Goal: Check status: Check status

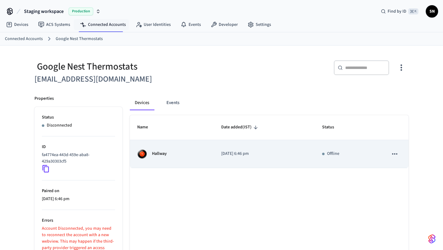
click at [171, 158] on div "Hallway" at bounding box center [171, 154] width 69 height 10
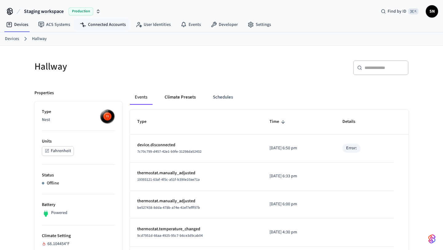
click at [169, 96] on button "Climate Presets" at bounding box center [180, 97] width 41 height 15
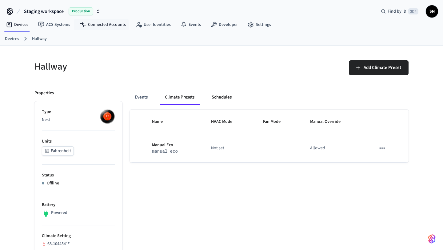
click at [224, 96] on button "Schedules" at bounding box center [222, 97] width 30 height 15
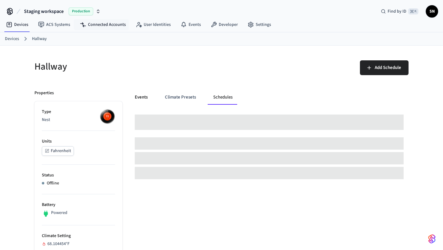
click at [134, 96] on button "Events" at bounding box center [141, 97] width 23 height 15
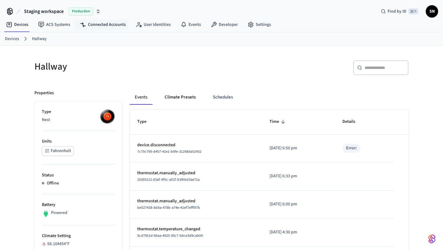
click at [183, 99] on button "Climate Presets" at bounding box center [180, 97] width 41 height 15
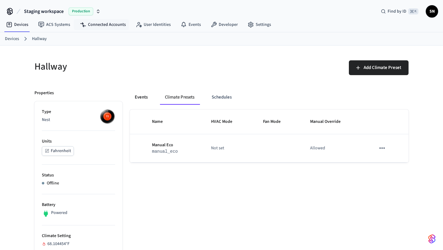
click at [143, 98] on button "Events" at bounding box center [141, 97] width 23 height 15
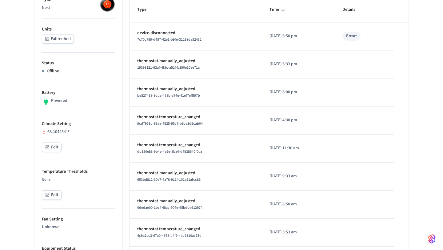
scroll to position [119, 0]
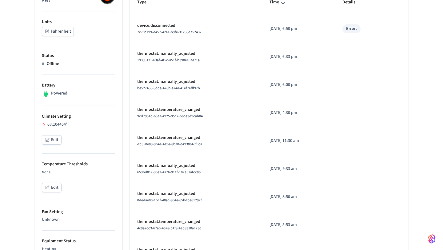
click at [54, 142] on button "Edit" at bounding box center [52, 140] width 20 height 10
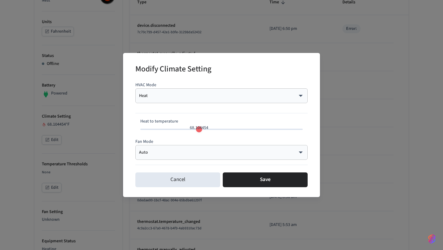
click at [176, 93] on body "Staging workspace Production Find by ID ⌘ K SN Devices ACS Systems Connected Ac…" at bounding box center [221, 225] width 443 height 688
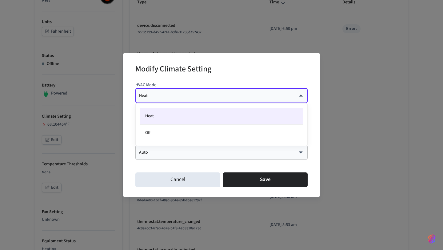
type input "**"
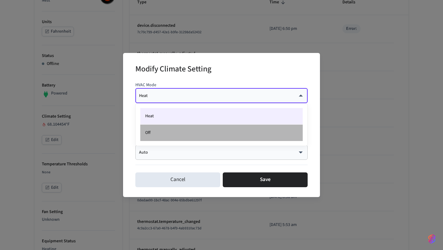
click at [171, 129] on li "Off" at bounding box center [221, 133] width 162 height 16
type input "***"
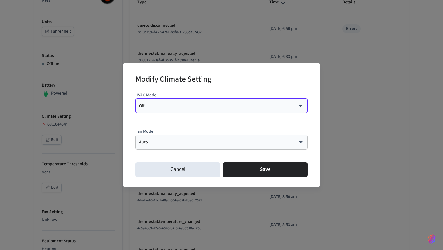
click at [171, 136] on div "Auto **** ​" at bounding box center [221, 142] width 172 height 15
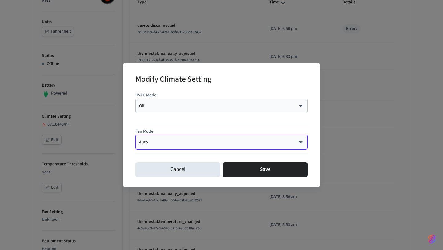
click at [169, 143] on body "Staging workspace Production Find by ID ⌘ K SN Devices ACS Systems Connected Ac…" at bounding box center [221, 225] width 443 height 688
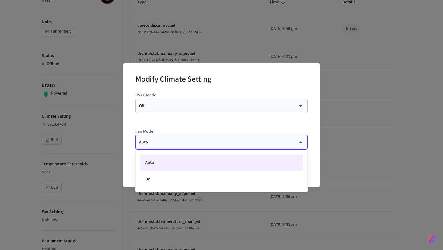
click at [165, 124] on div at bounding box center [221, 125] width 443 height 250
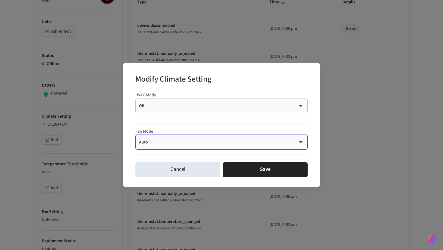
click at [162, 138] on div "Auto **** ​" at bounding box center [221, 142] width 172 height 15
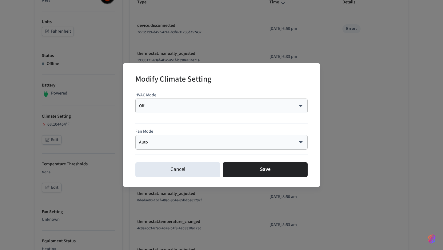
click at [162, 126] on div at bounding box center [221, 120] width 172 height 15
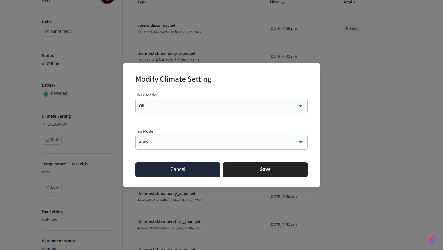
click at [167, 165] on button "Cancel" at bounding box center [177, 169] width 85 height 15
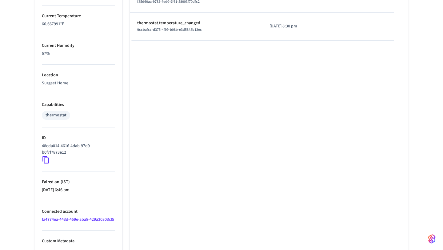
scroll to position [445, 0]
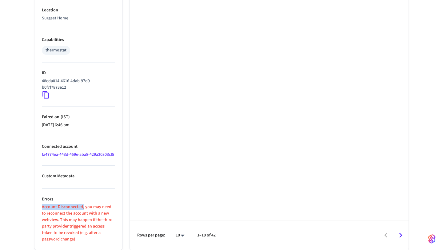
drag, startPoint x: 41, startPoint y: 207, endPoint x: 83, endPoint y: 207, distance: 42.1
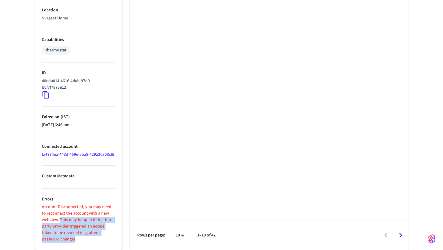
drag, startPoint x: 60, startPoint y: 218, endPoint x: 72, endPoint y: 237, distance: 22.3
click at [72, 237] on p "Account Disconnected, you may need to reconnect the account with a new webview.…" at bounding box center [78, 223] width 73 height 39
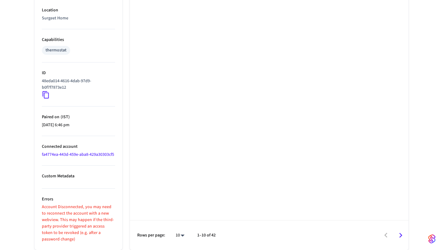
click at [73, 237] on p "Account Disconnected, you may need to reconnect the account with a new webview.…" at bounding box center [78, 223] width 73 height 39
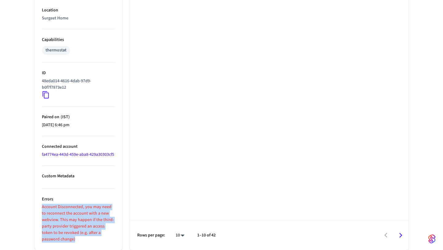
drag, startPoint x: 68, startPoint y: 239, endPoint x: 42, endPoint y: 205, distance: 43.9
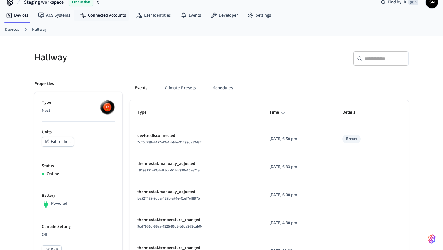
scroll to position [0, 0]
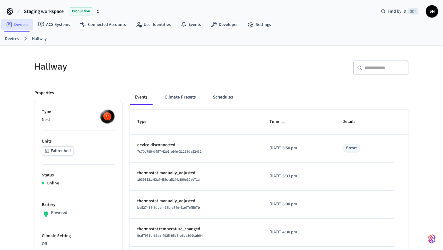
click at [16, 21] on link "Devices" at bounding box center [17, 24] width 32 height 11
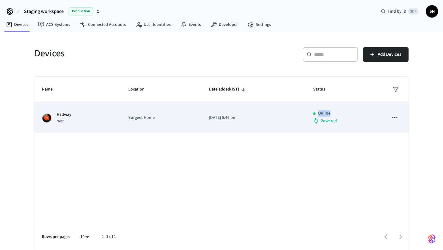
drag, startPoint x: 317, startPoint y: 114, endPoint x: 330, endPoint y: 114, distance: 13.5
click at [331, 114] on div "Online" at bounding box center [343, 113] width 60 height 6
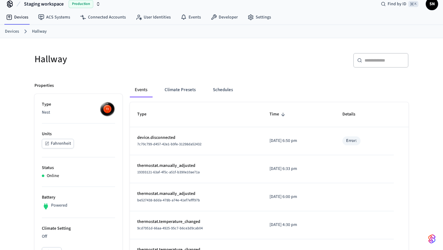
scroll to position [37, 0]
